Goal: Book appointment/travel/reservation

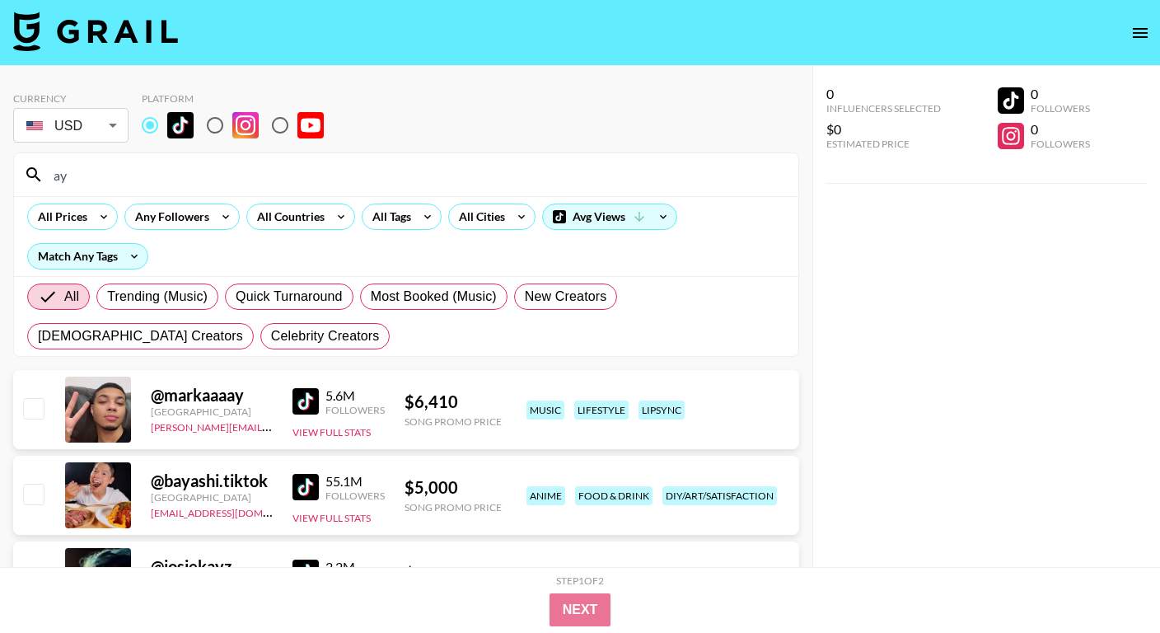
type input "a"
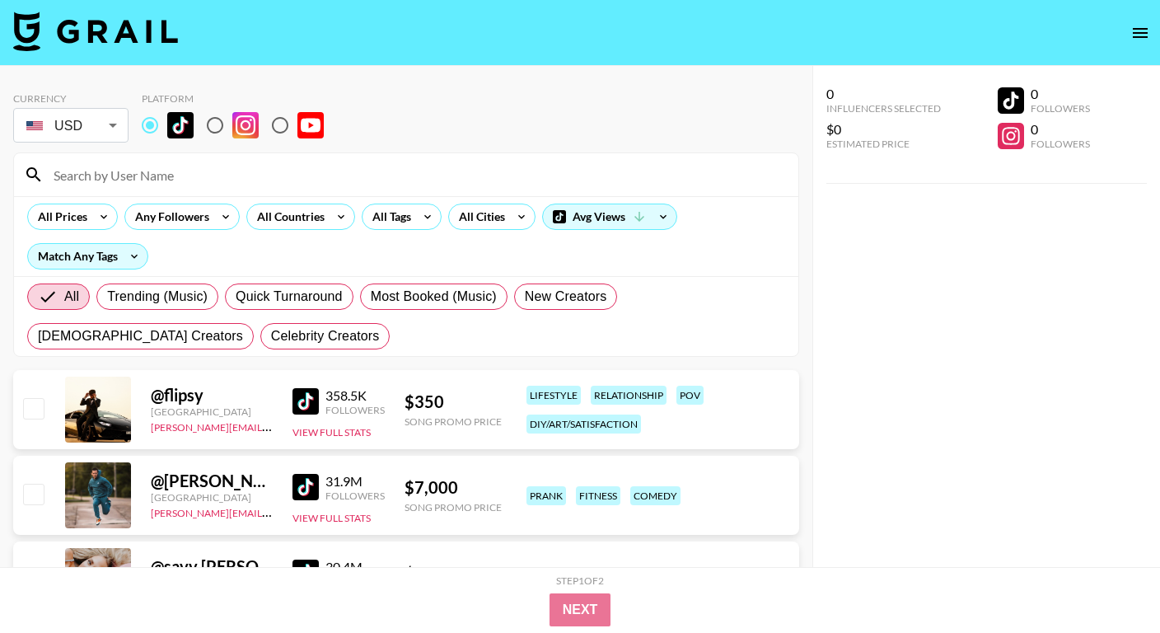
click at [119, 174] on input at bounding box center [416, 174] width 745 height 26
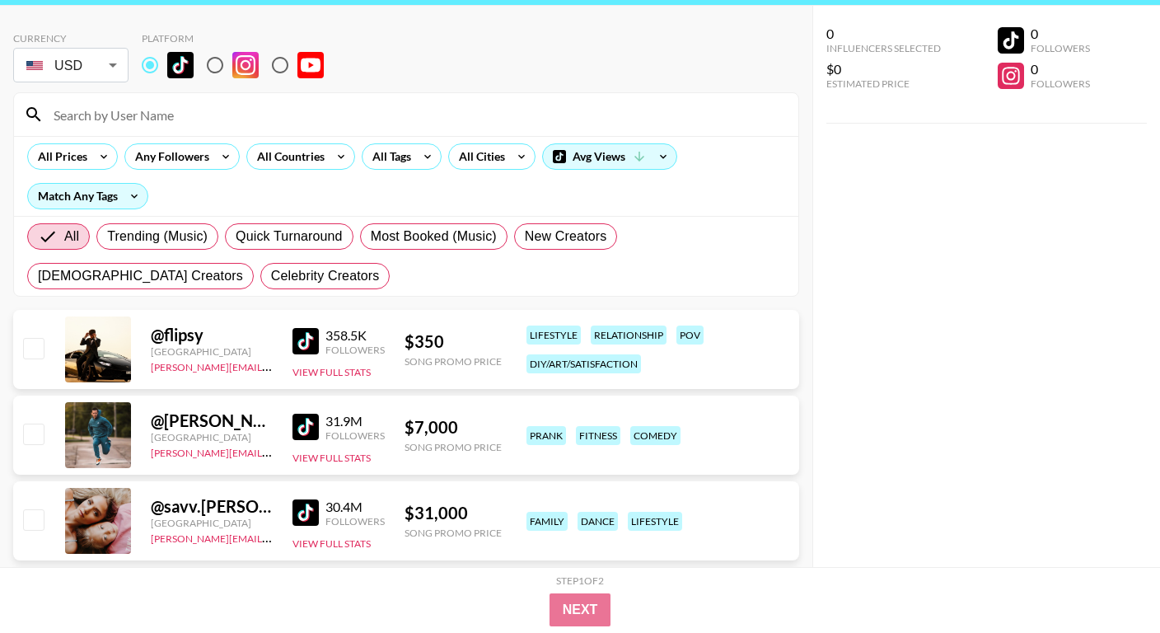
scroll to position [31, 0]
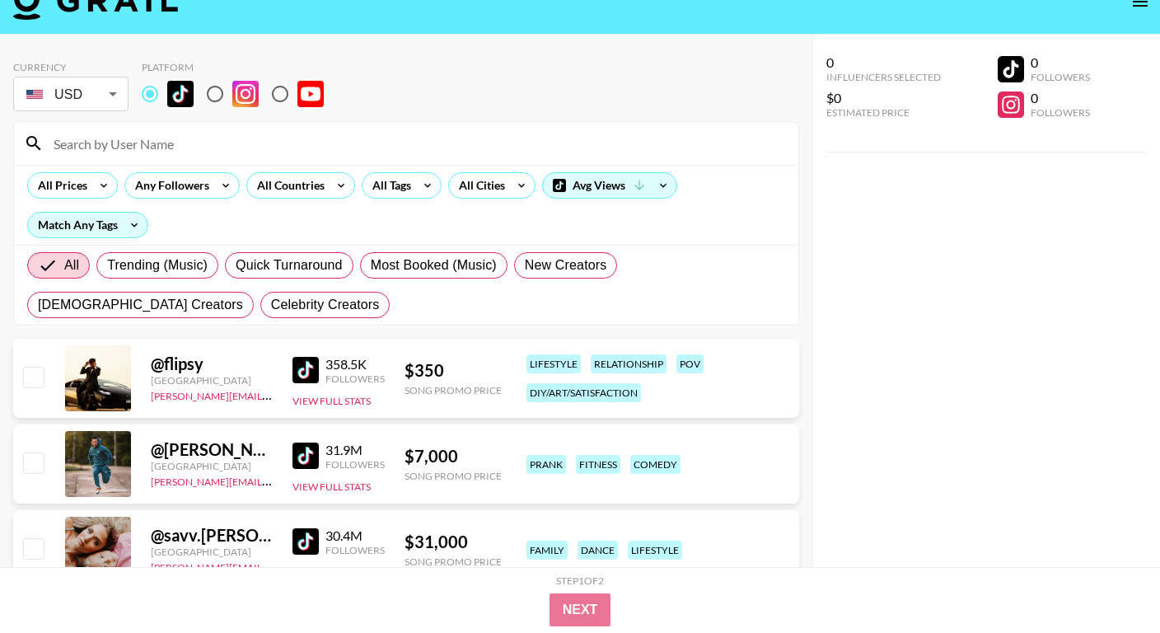
click at [180, 134] on input at bounding box center [416, 143] width 745 height 26
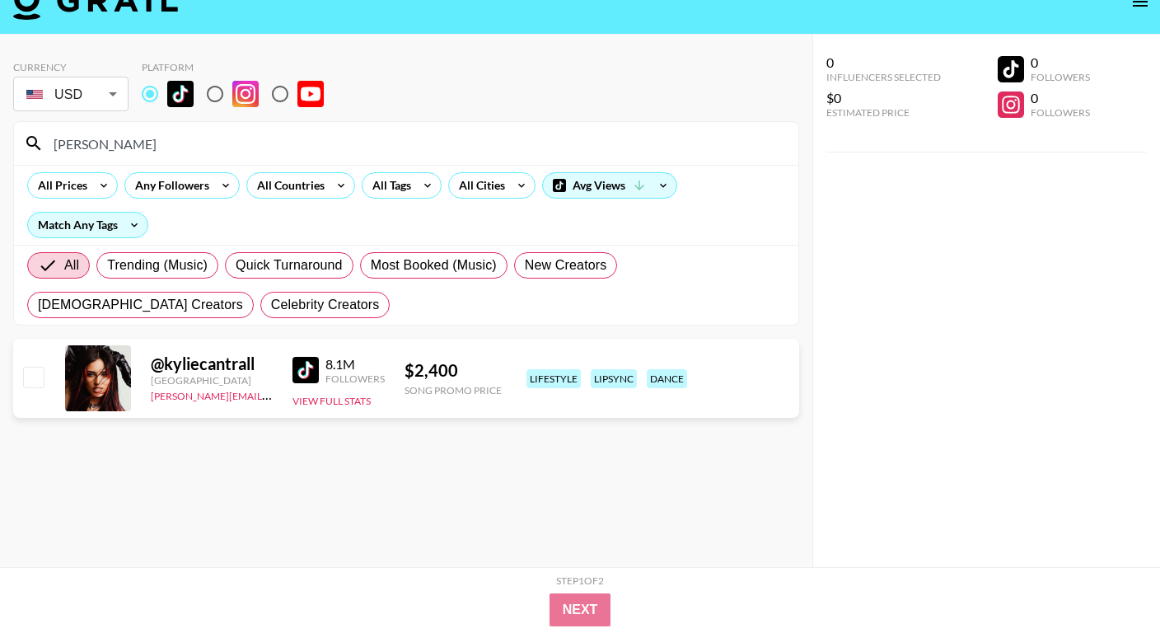
type input "[PERSON_NAME]"
click at [36, 377] on input "checkbox" at bounding box center [33, 377] width 20 height 20
checkbox input "true"
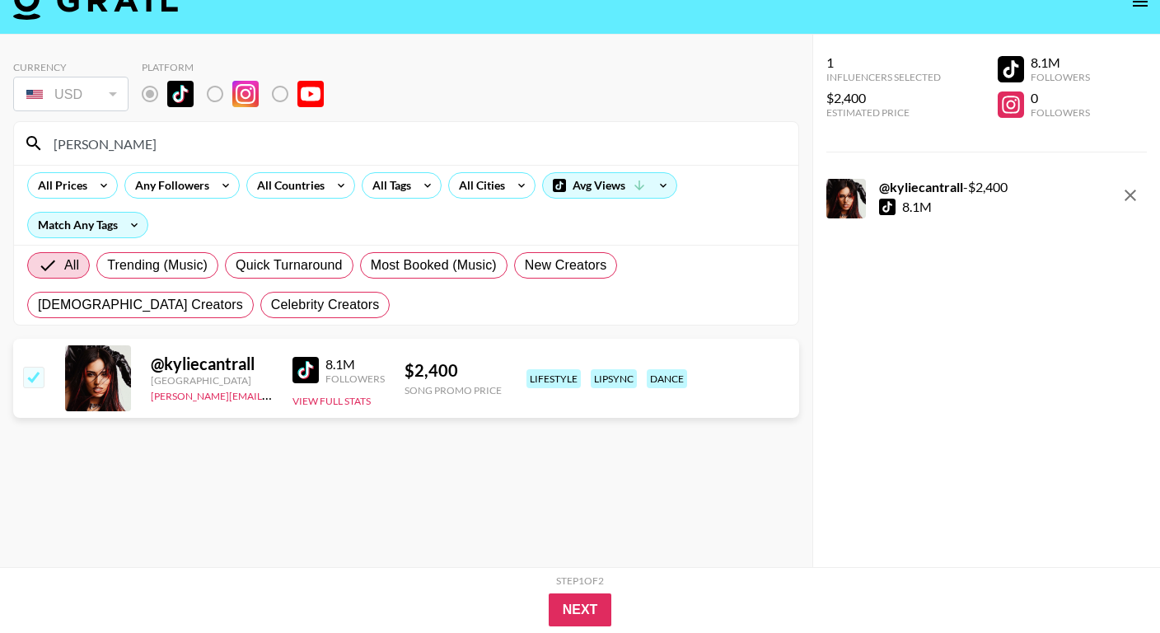
click at [562, 588] on div "Step 1 of 2 View Summary" at bounding box center [580, 583] width 923 height 19
click at [572, 607] on button "Next" at bounding box center [580, 609] width 63 height 33
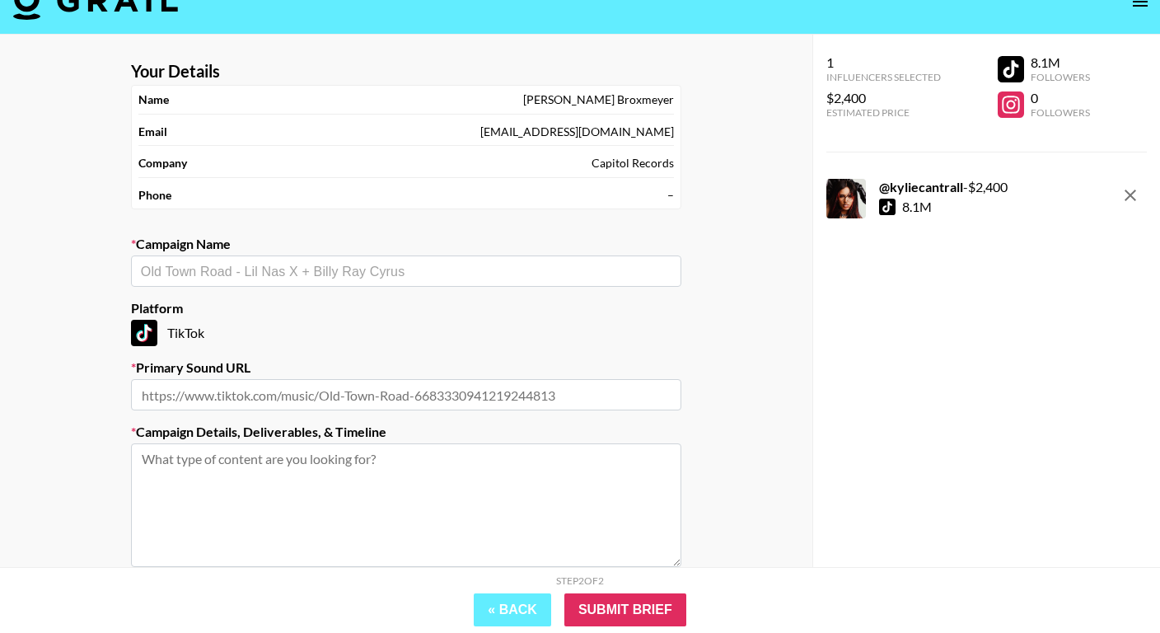
click at [234, 264] on input "text" at bounding box center [406, 271] width 531 height 19
click at [317, 320] on ul "Add New Campaign: "ADELA - Sxonthebeat"" at bounding box center [406, 307] width 550 height 40
click at [321, 308] on li "Add New Campaign: "ADELA - Sxonthebeat"" at bounding box center [406, 306] width 550 height 26
type input "ADELA - Sxonthebeat"
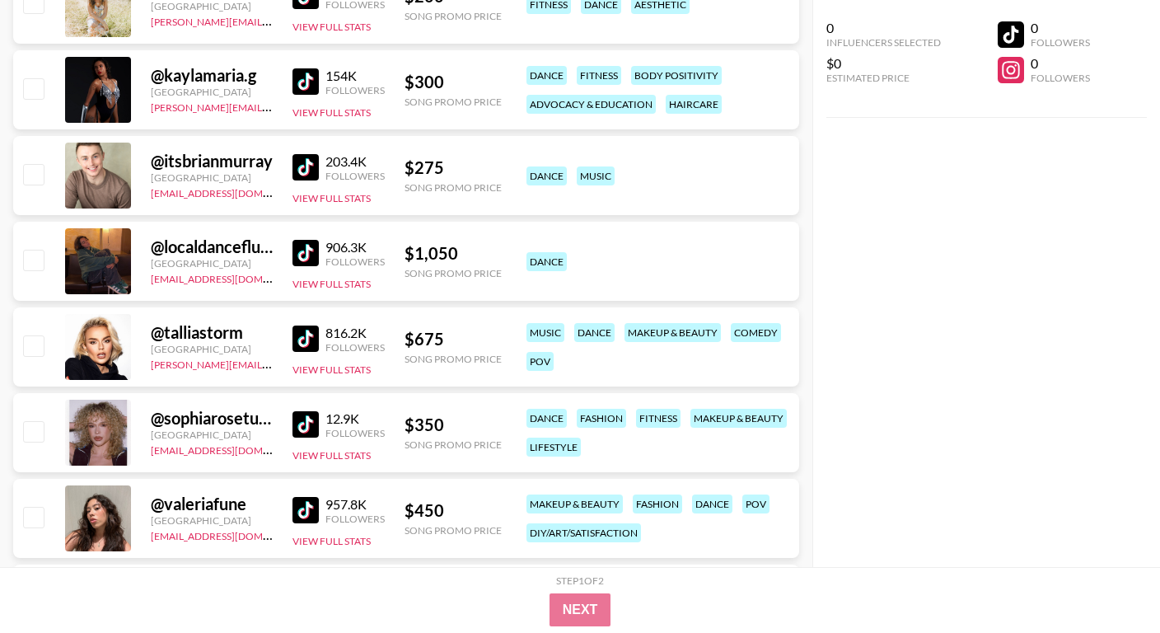
scroll to position [65882, 0]
